Goal: Task Accomplishment & Management: Use online tool/utility

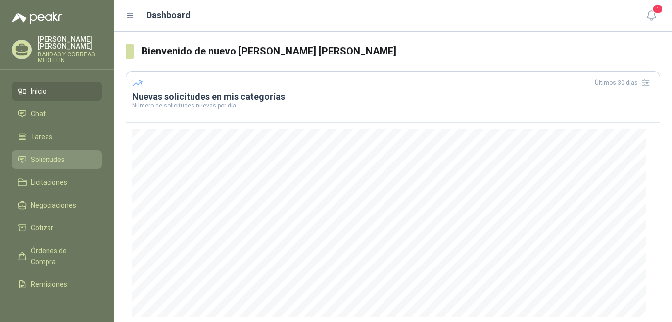
click at [38, 157] on span "Solicitudes" at bounding box center [48, 159] width 34 height 11
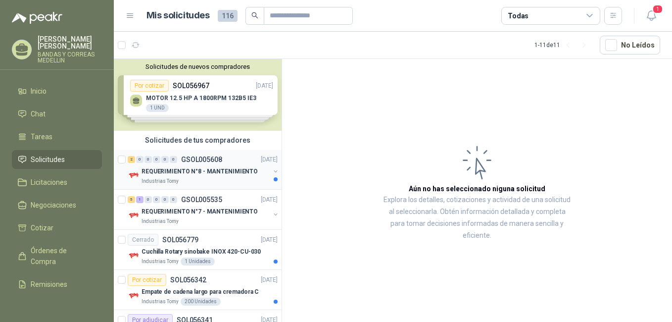
click at [213, 170] on p "REQUERIMIENTO N°8 - MANTENIMIENTO" at bounding box center [199, 171] width 116 height 9
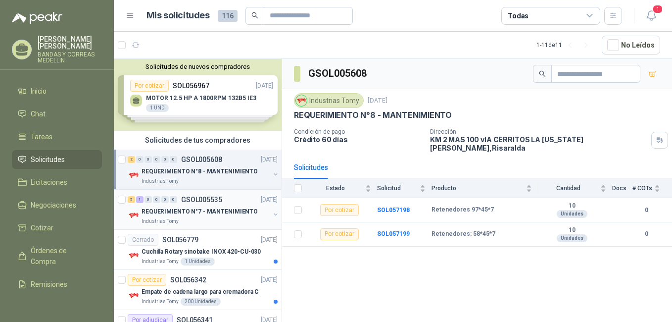
click at [199, 209] on p "REQUERIMIENTO N°7 - MANTENIMIENTO" at bounding box center [199, 211] width 116 height 9
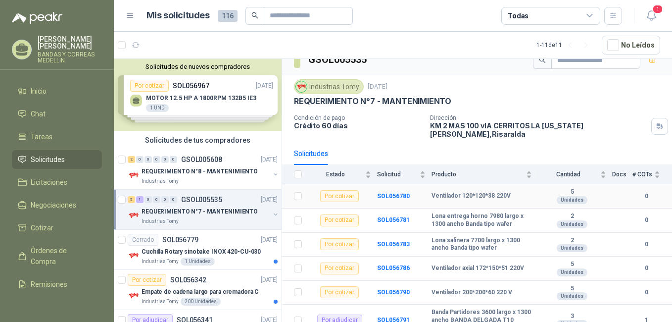
scroll to position [18, 0]
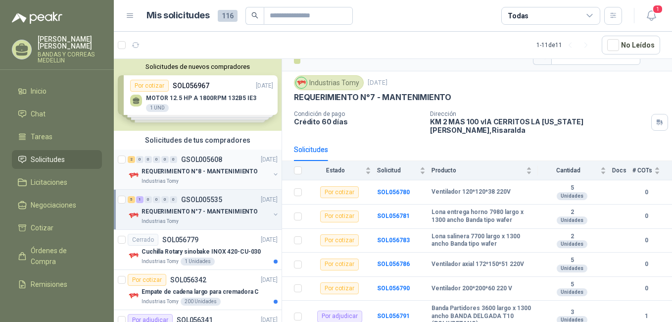
click at [228, 172] on p "REQUERIMIENTO N°8 - MANTENIMIENTO" at bounding box center [199, 171] width 116 height 9
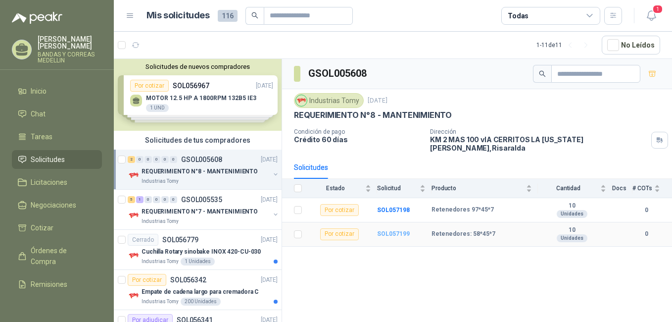
click at [397, 230] on b "SOL057199" at bounding box center [393, 233] width 33 height 7
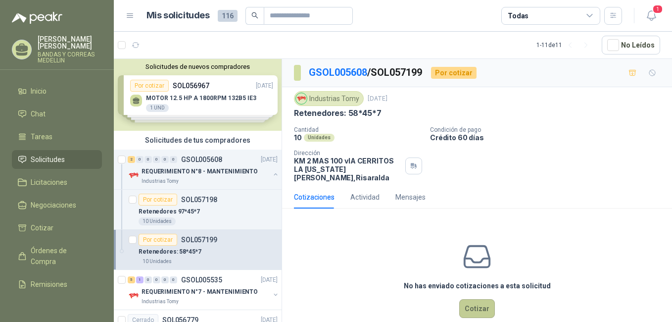
click at [469, 300] on button "Cotizar" at bounding box center [477, 308] width 36 height 19
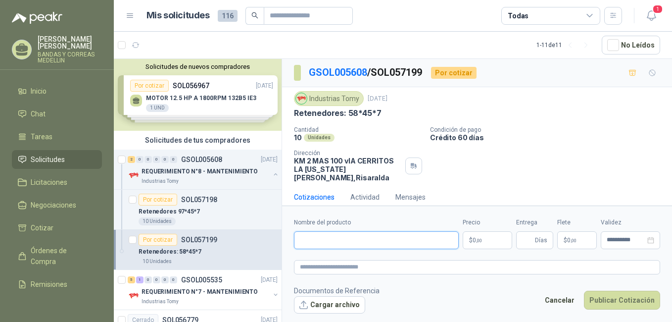
click at [357, 242] on input "Nombre del producto" at bounding box center [376, 240] width 165 height 18
type input "**********"
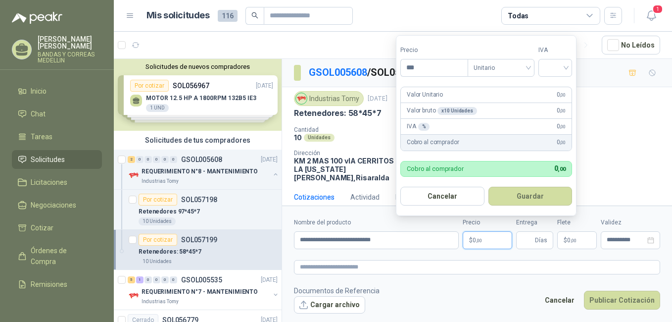
click at [487, 242] on p "$ 0 ,00" at bounding box center [486, 240] width 49 height 18
click at [416, 66] on input "***" at bounding box center [434, 67] width 67 height 17
click at [528, 65] on span "Unitario" at bounding box center [500, 67] width 55 height 15
type input "*******"
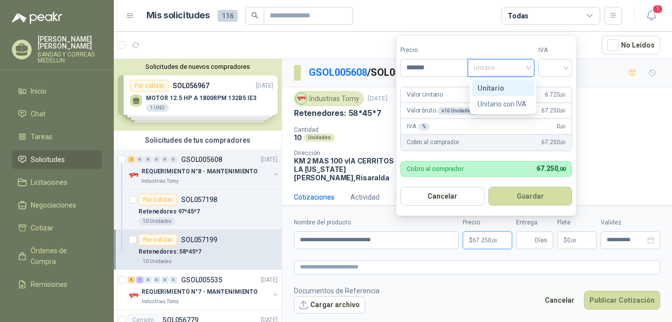
click at [503, 87] on div "Unitario" at bounding box center [502, 88] width 51 height 11
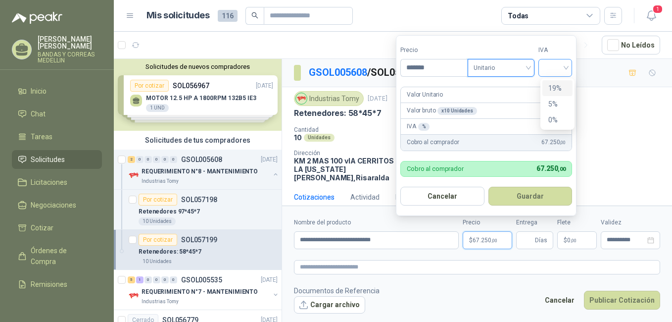
click at [570, 64] on div at bounding box center [555, 68] width 34 height 18
click at [555, 87] on div "19%" at bounding box center [557, 88] width 18 height 11
click at [540, 199] on button "Guardar" at bounding box center [531, 195] width 85 height 19
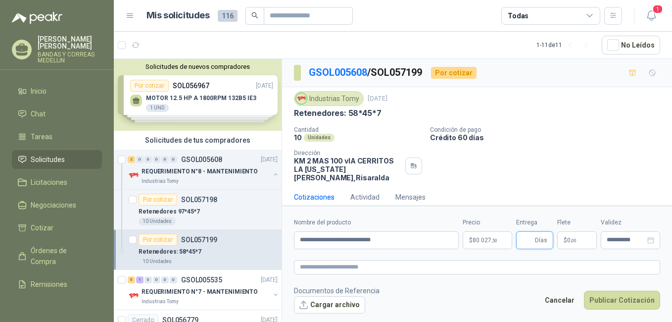
click at [532, 241] on input "Entrega" at bounding box center [527, 239] width 11 height 17
type input "*"
click at [584, 290] on button "Publicar Cotización" at bounding box center [622, 299] width 76 height 19
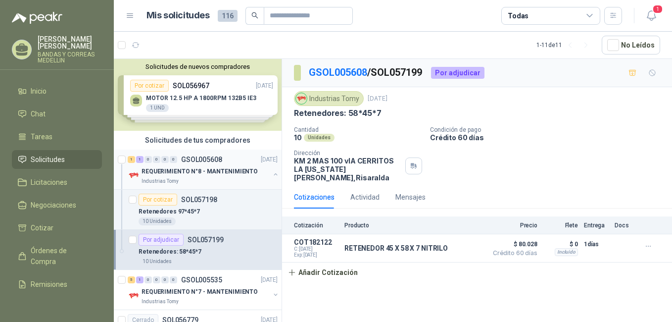
click at [205, 169] on p "REQUERIMIENTO N°8 - MANTENIMIENTO" at bounding box center [199, 171] width 116 height 9
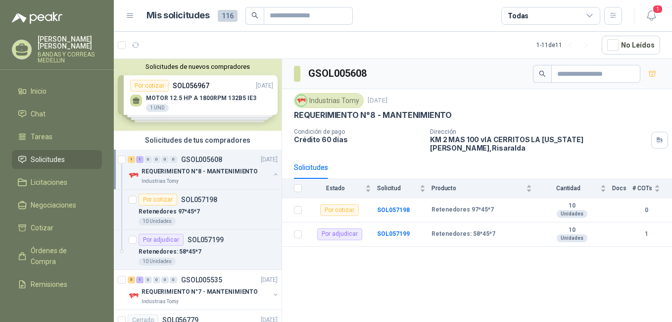
click at [230, 174] on p "REQUERIMIENTO N°8 - MANTENIMIENTO" at bounding box center [199, 171] width 116 height 9
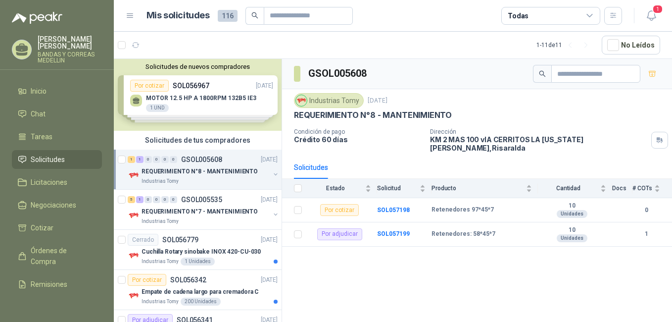
click at [210, 173] on p "REQUERIMIENTO N°8 - MANTENIMIENTO" at bounding box center [199, 171] width 116 height 9
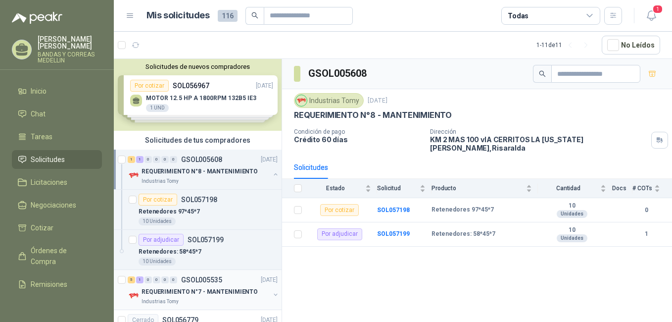
click at [194, 290] on p "REQUERIMIENTO N°7 - MANTENIMIENTO" at bounding box center [199, 291] width 116 height 9
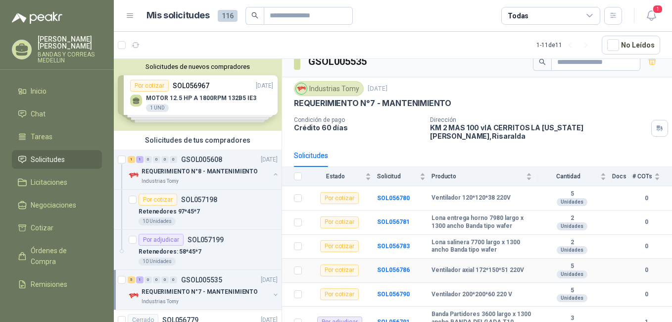
scroll to position [18, 0]
